Goal: Task Accomplishment & Management: Complete application form

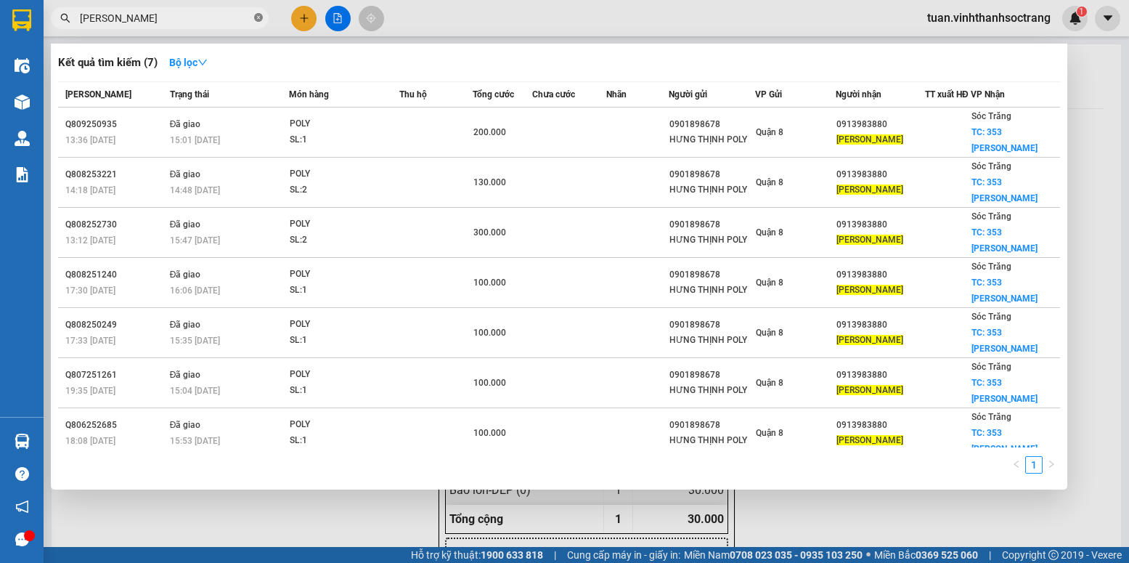
click at [261, 17] on icon "close-circle" at bounding box center [258, 17] width 9 height 9
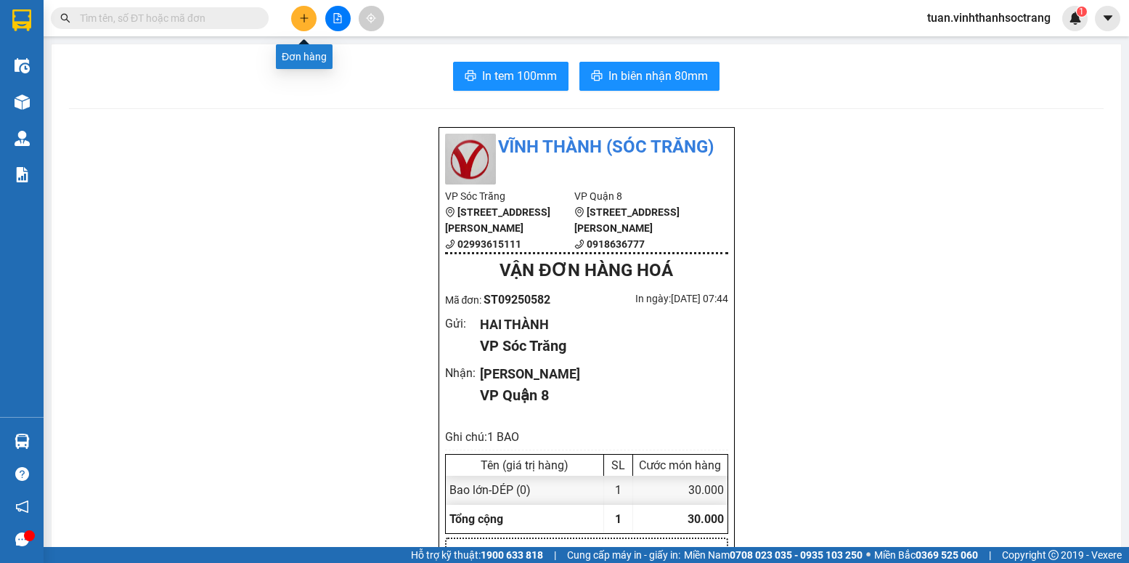
click at [301, 18] on icon "plus" at bounding box center [304, 17] width 8 height 1
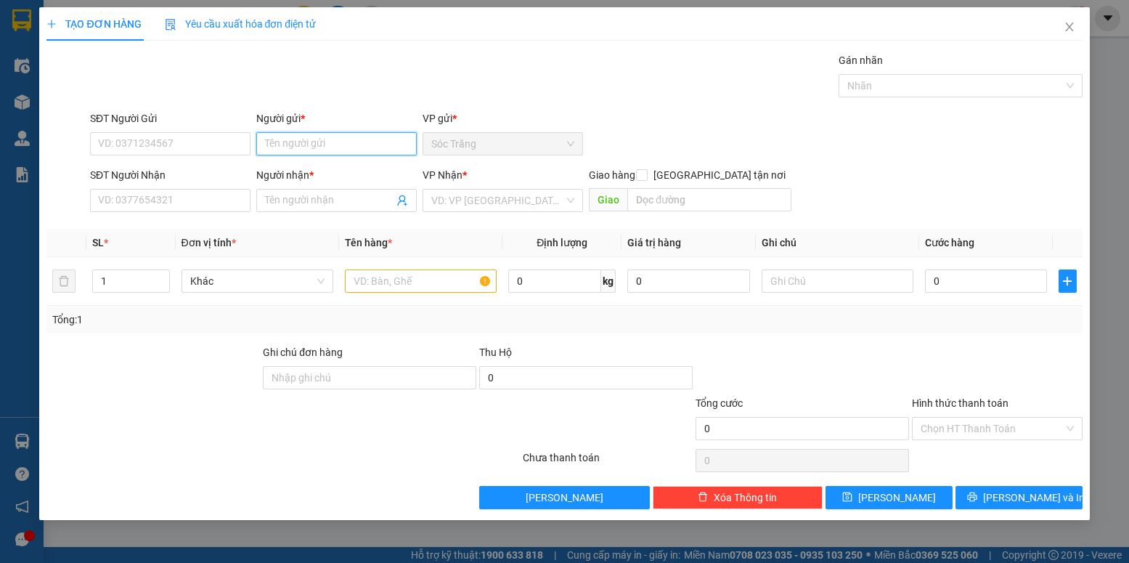
click at [282, 148] on input "Người gửi *" at bounding box center [336, 143] width 160 height 23
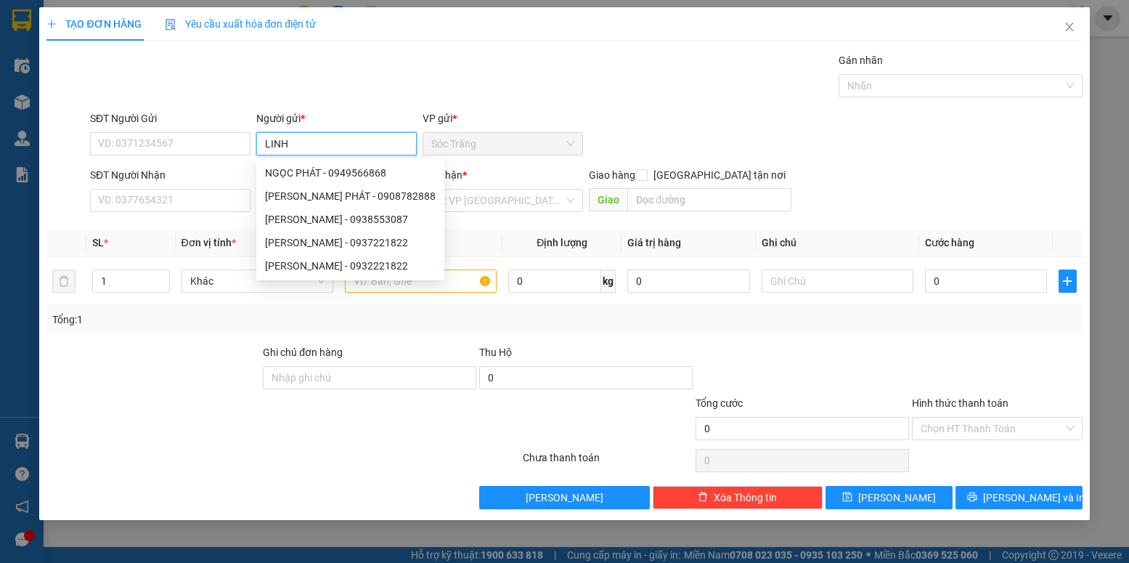
type input "LINH"
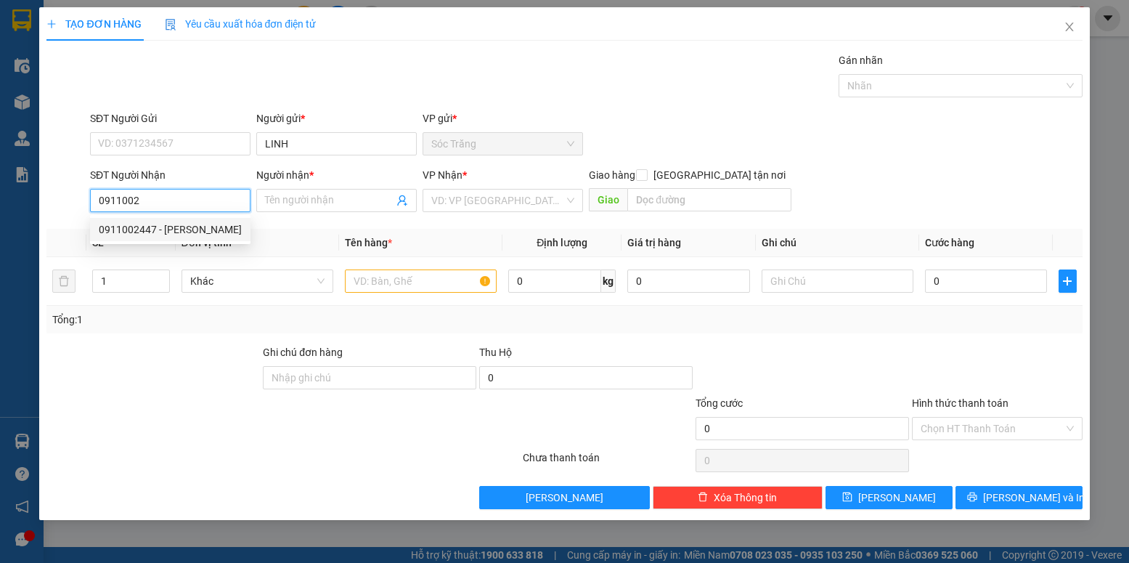
click at [218, 233] on div "0911002447 - [PERSON_NAME]" at bounding box center [170, 229] width 143 height 16
type input "0911002447"
type input "THANH BÌNH"
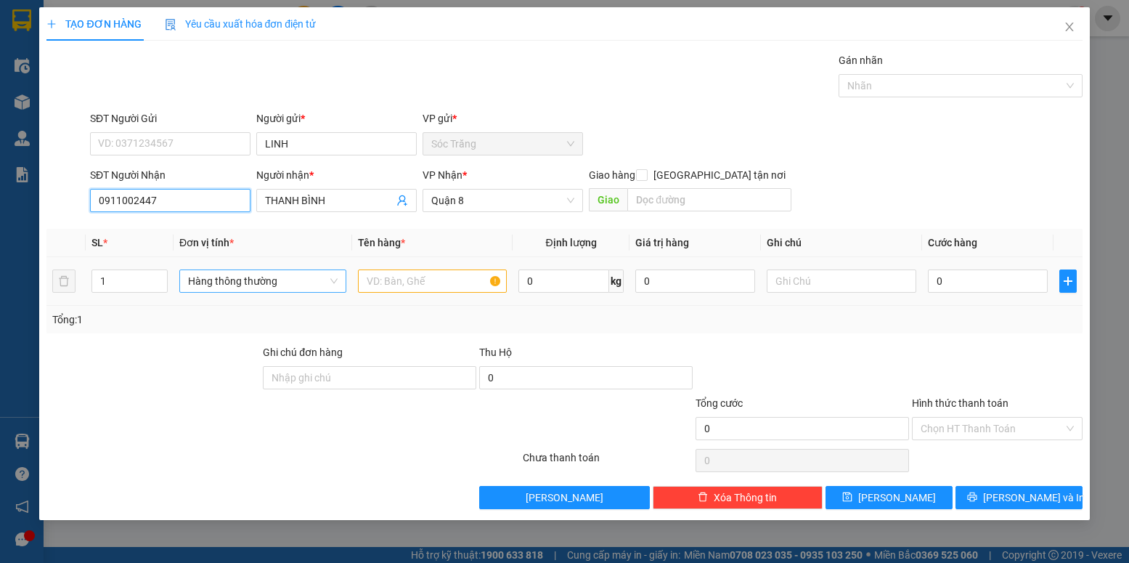
click at [229, 279] on span "Hàng thông thường" at bounding box center [263, 281] width 150 height 22
type input "0911002447"
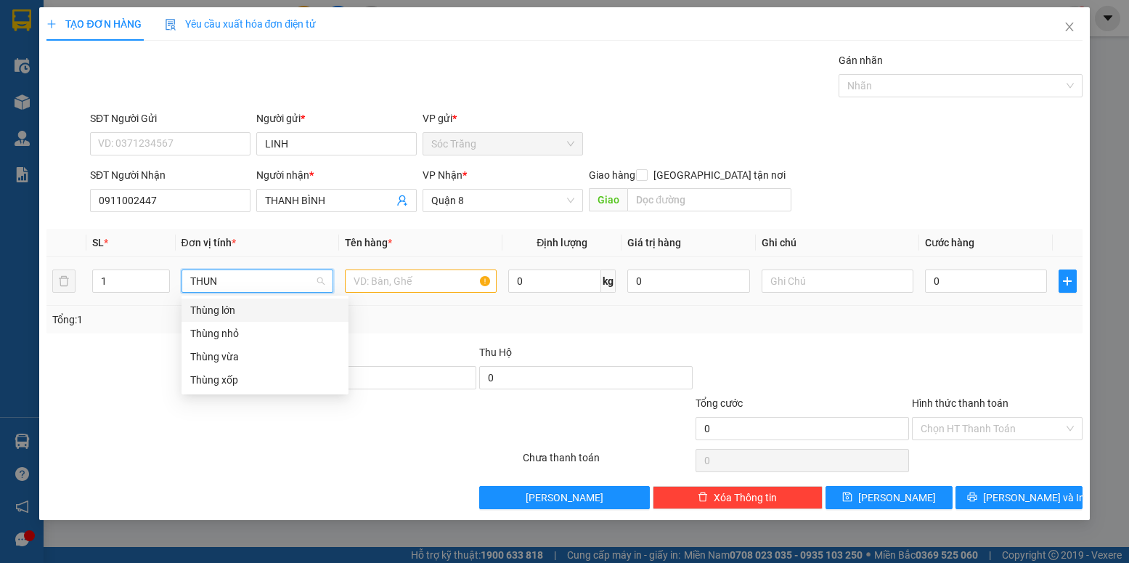
type input "THUNG"
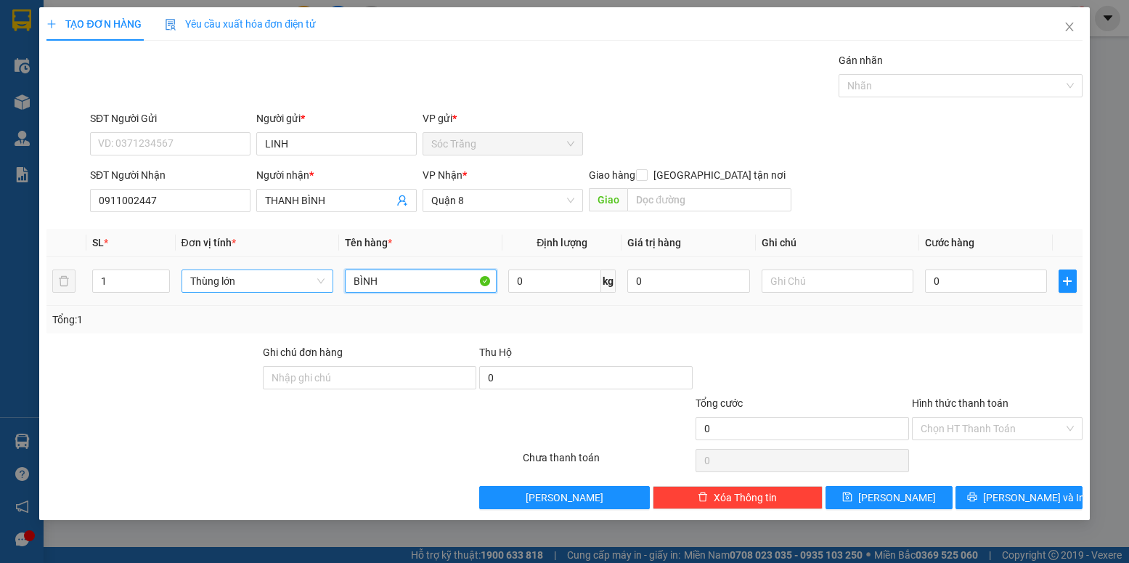
type input "BÌNH"
type input "20"
type input "1 THÙNG"
type input "3"
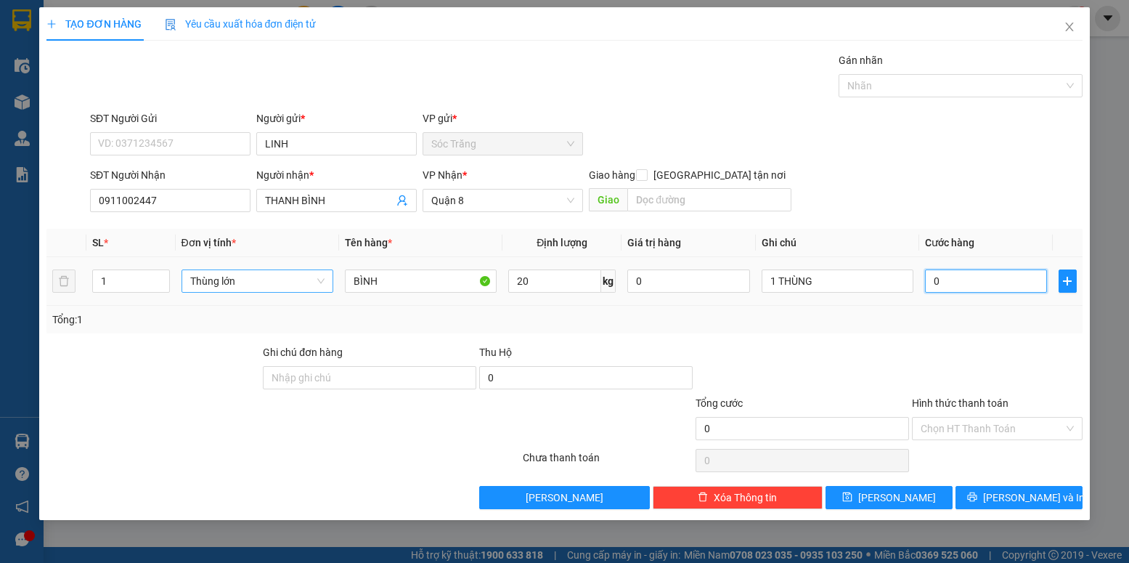
type input "3"
type input "30"
type input "300"
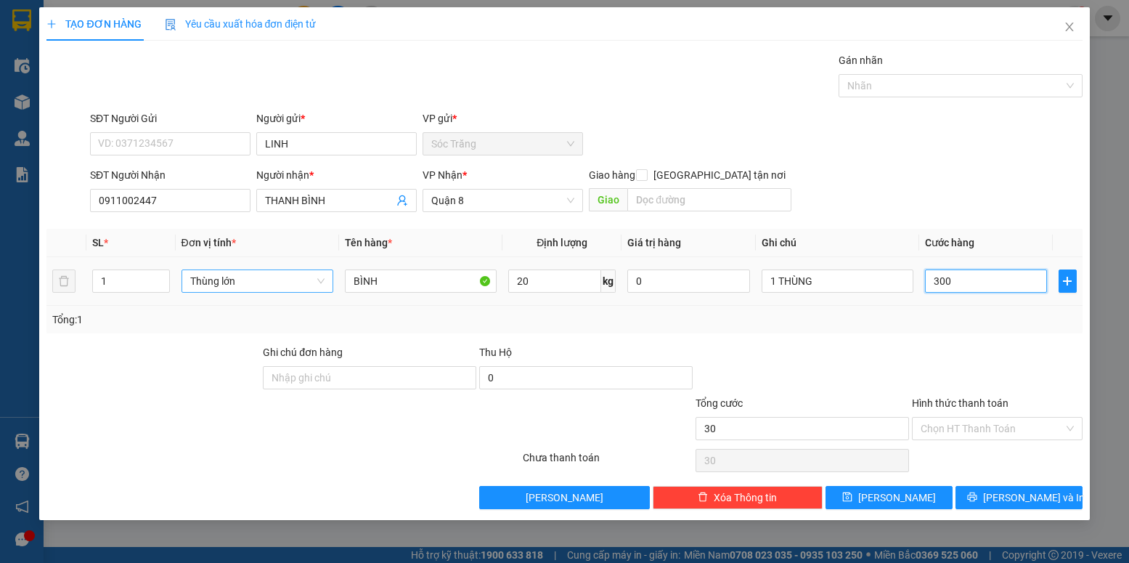
type input "300"
type input "3.000"
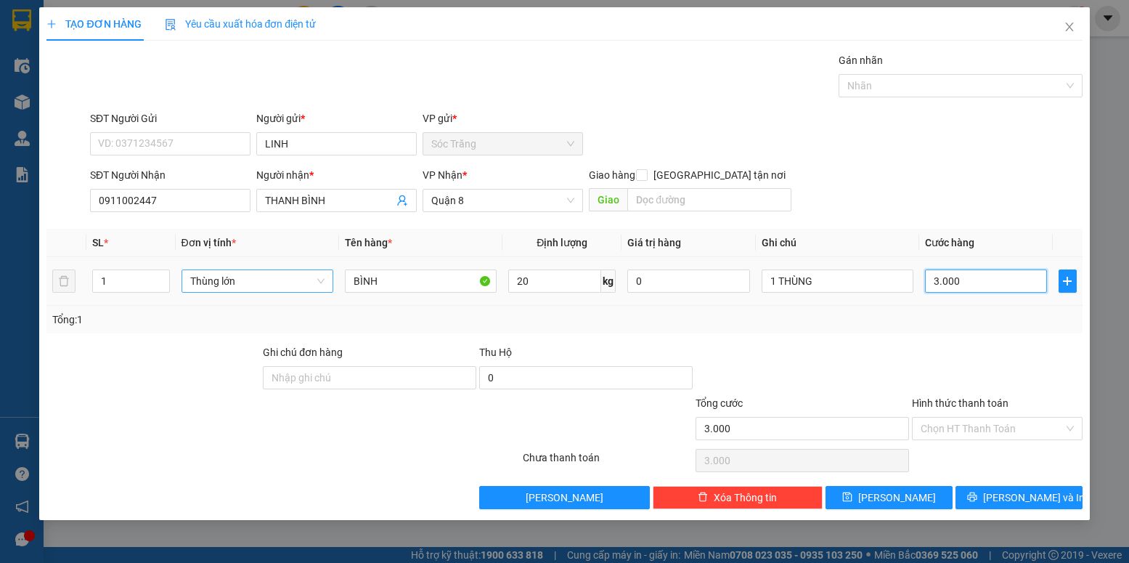
type input "30.000"
click at [1026, 492] on span "[PERSON_NAME] và In" at bounding box center [1034, 497] width 102 height 16
